Goal: Check status: Check status

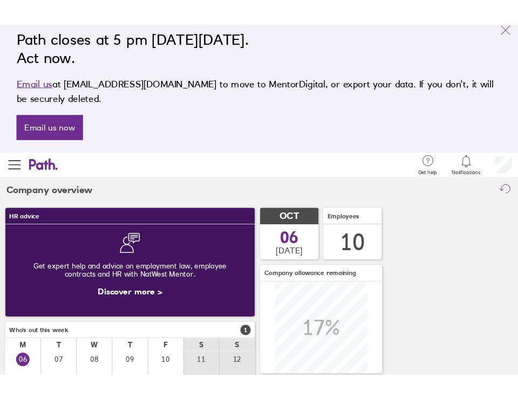
scroll to position [539595, 539440]
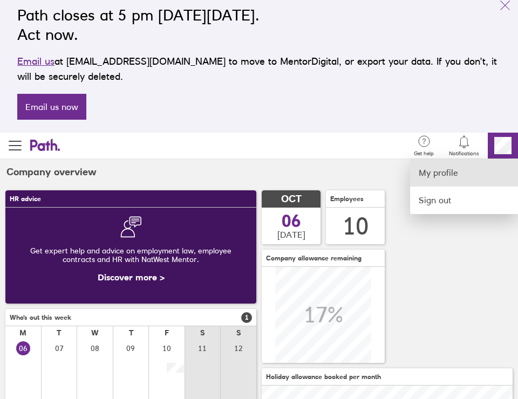
click at [440, 179] on link "My profile" at bounding box center [464, 173] width 108 height 28
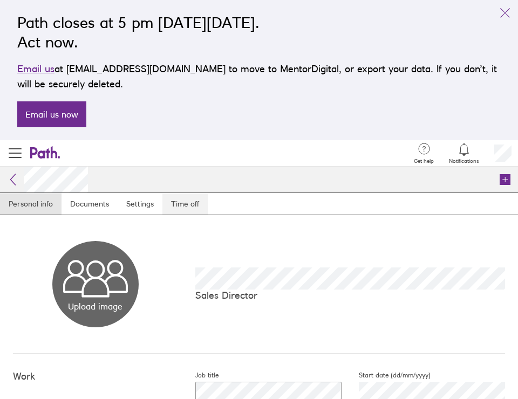
click at [190, 208] on link "Time off" at bounding box center [184, 204] width 45 height 22
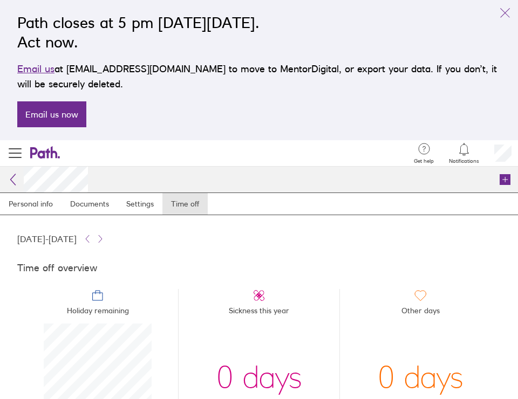
click at [17, 182] on icon at bounding box center [12, 179] width 13 height 13
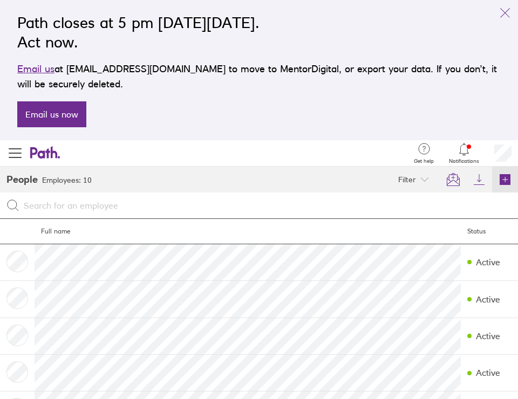
click at [508, 186] on icon at bounding box center [505, 179] width 13 height 13
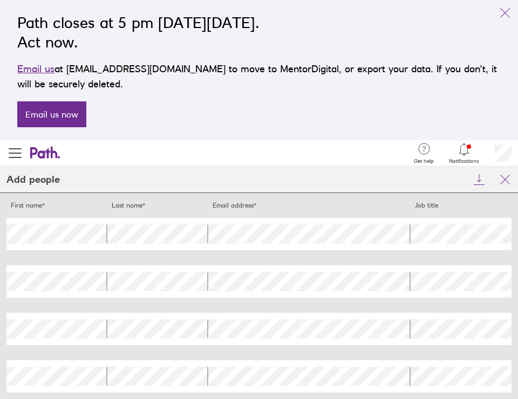
click at [462, 151] on icon at bounding box center [464, 149] width 13 height 13
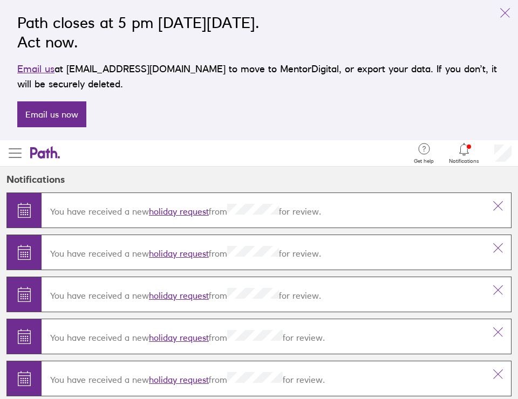
click at [21, 155] on span "button" at bounding box center [15, 153] width 13 height 13
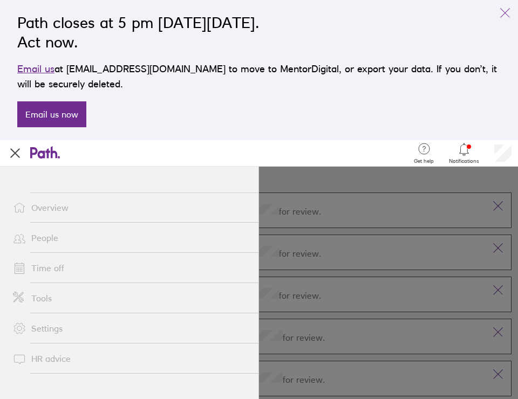
click at [16, 154] on span "button" at bounding box center [15, 153] width 10 height 10
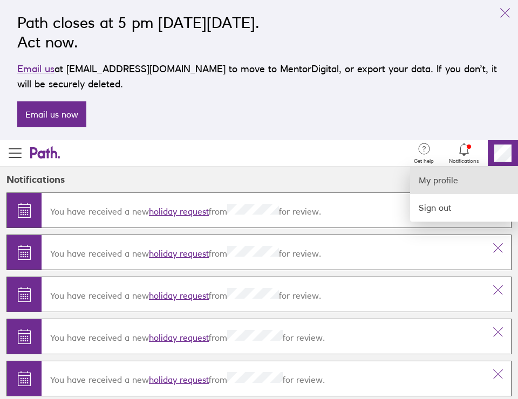
click at [438, 180] on link "My profile" at bounding box center [464, 181] width 108 height 28
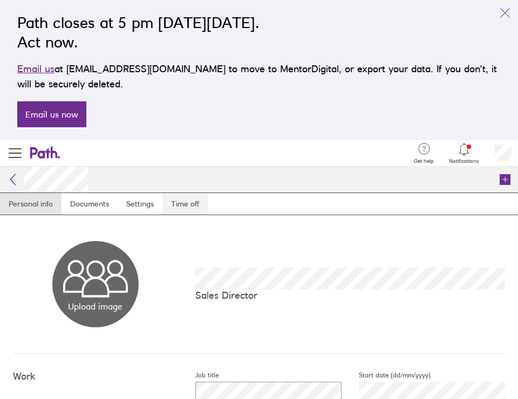
click at [186, 206] on link "Time off" at bounding box center [184, 204] width 45 height 22
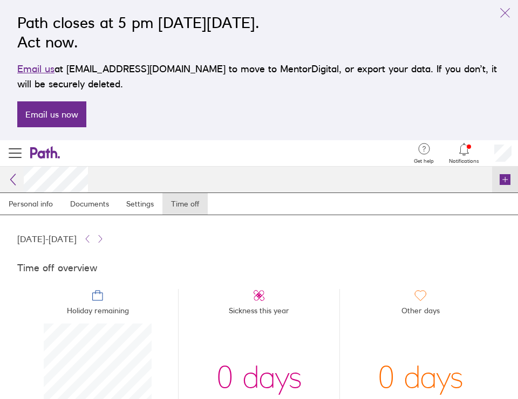
click at [505, 184] on icon at bounding box center [505, 179] width 11 height 11
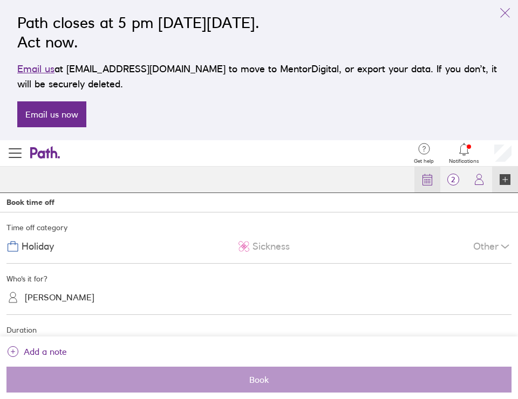
click at [426, 176] on icon at bounding box center [427, 179] width 13 height 13
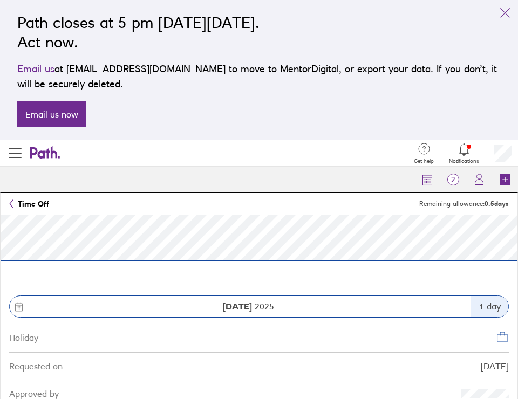
click at [13, 206] on icon at bounding box center [11, 204] width 4 height 9
click at [16, 208] on link "Time Off" at bounding box center [29, 204] width 40 height 9
click at [12, 205] on icon at bounding box center [11, 204] width 4 height 9
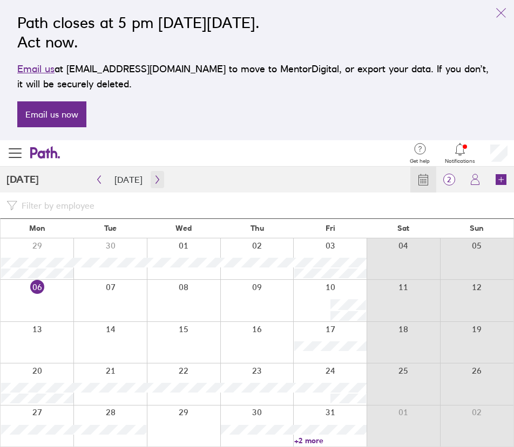
click at [153, 180] on icon "button" at bounding box center [157, 179] width 8 height 9
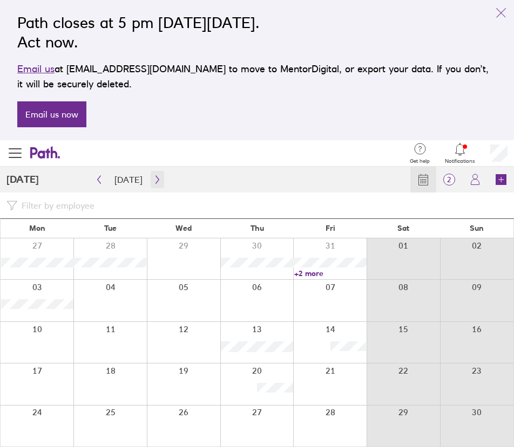
click at [153, 180] on icon "button" at bounding box center [157, 179] width 8 height 9
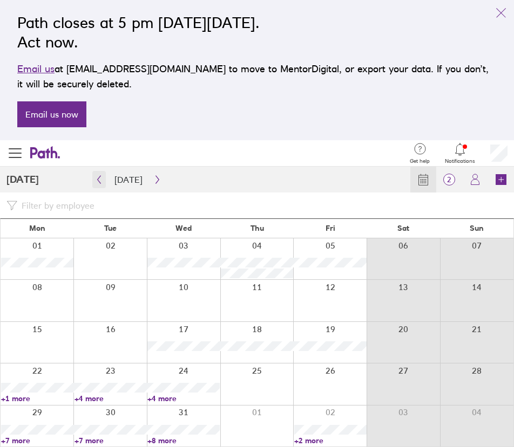
click at [97, 179] on icon "button" at bounding box center [99, 179] width 8 height 9
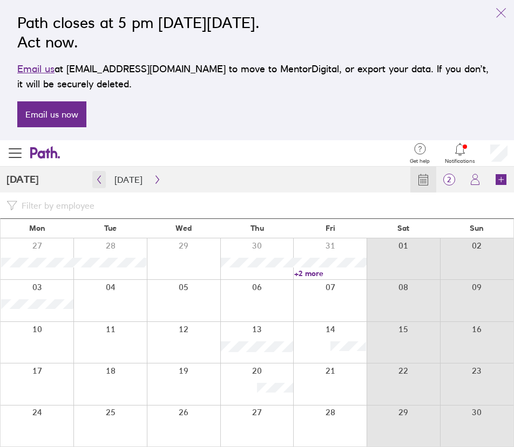
click at [97, 179] on icon "button" at bounding box center [99, 179] width 8 height 9
